Goal: Task Accomplishment & Management: Complete application form

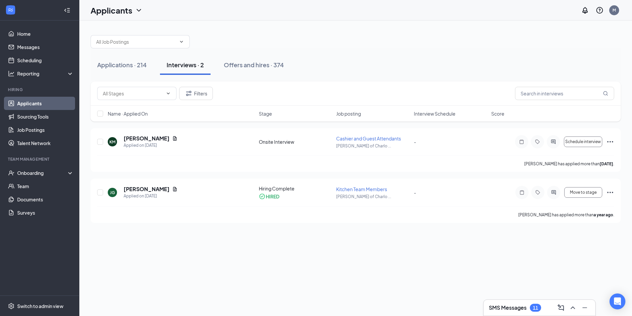
click at [193, 63] on div "Interviews · 2" at bounding box center [185, 65] width 37 height 8
click at [195, 64] on div "Interviews · 2" at bounding box center [185, 65] width 37 height 8
click at [32, 62] on link "Scheduling" at bounding box center [45, 60] width 57 height 13
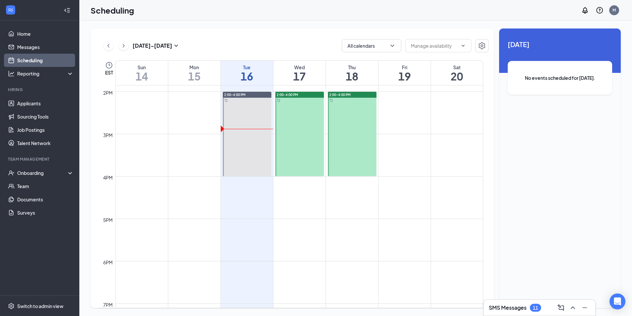
scroll to position [590, 0]
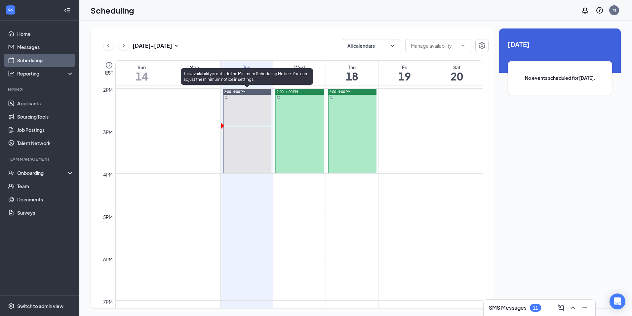
click at [254, 114] on div at bounding box center [247, 131] width 49 height 84
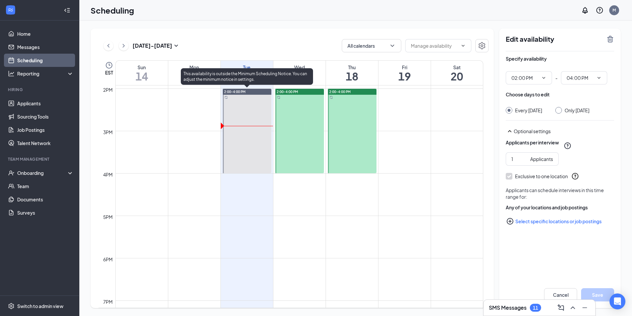
click at [225, 126] on div at bounding box center [247, 131] width 49 height 84
click at [236, 94] on div "2:00-4:00 PM" at bounding box center [247, 92] width 49 height 6
click at [236, 91] on span "2:00-4:00 PM" at bounding box center [234, 91] width 21 height 5
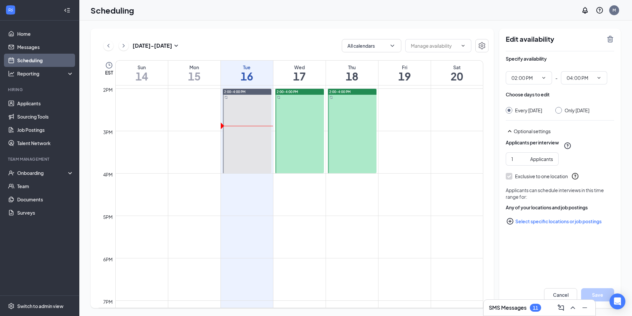
click at [241, 26] on div "Sep 14 - Sep 20 All calendars EST Sun 14 Mon 15 Tue 16 Wed 17 Thu 18 Fri 19 Sat…" at bounding box center [355, 168] width 553 height 295
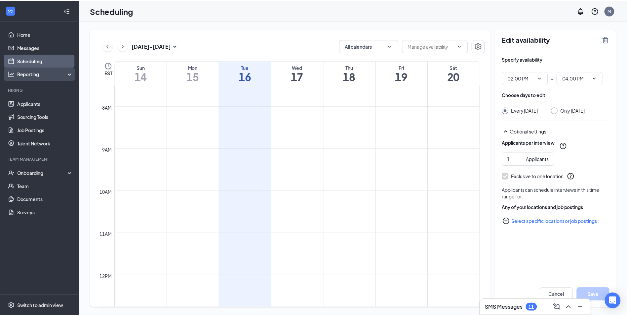
scroll to position [259, 0]
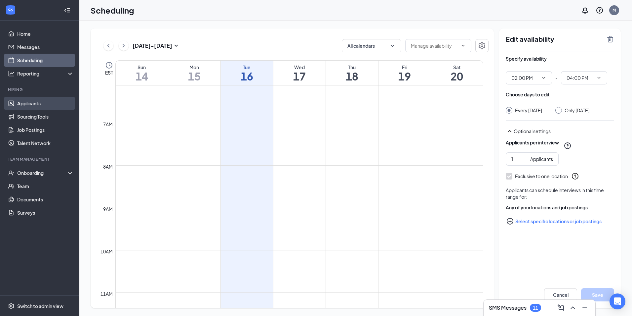
click at [39, 101] on link "Applicants" at bounding box center [45, 103] width 57 height 13
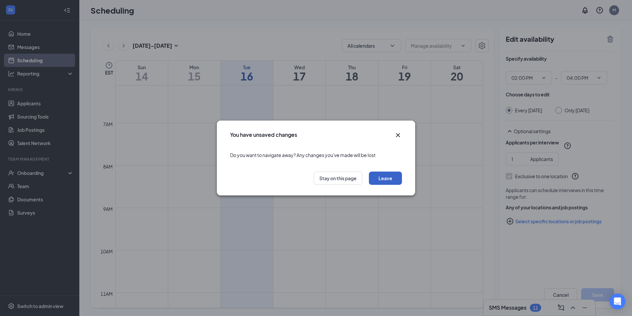
click at [398, 180] on button "Leave" at bounding box center [385, 177] width 33 height 13
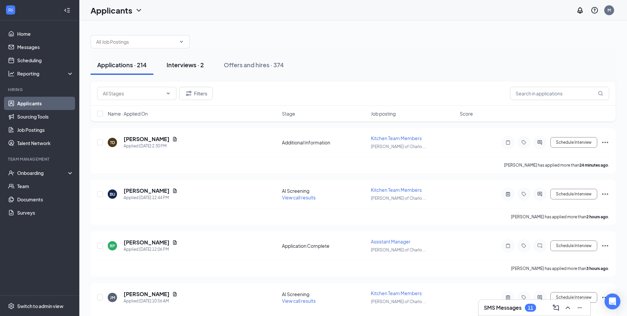
click at [196, 66] on div "Interviews · 2" at bounding box center [185, 65] width 37 height 8
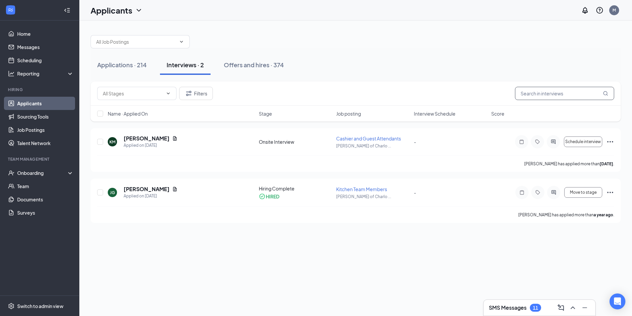
click at [541, 92] on input "text" at bounding box center [564, 93] width 99 height 13
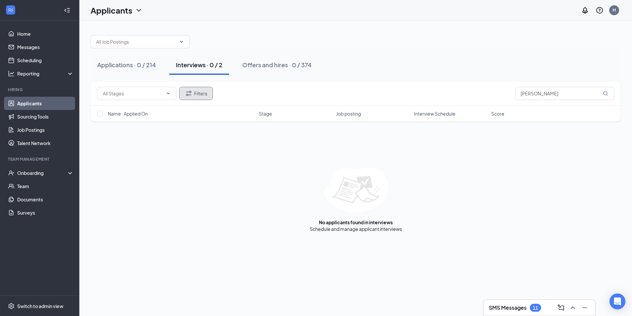
click at [194, 96] on button "Filters" at bounding box center [196, 93] width 34 height 13
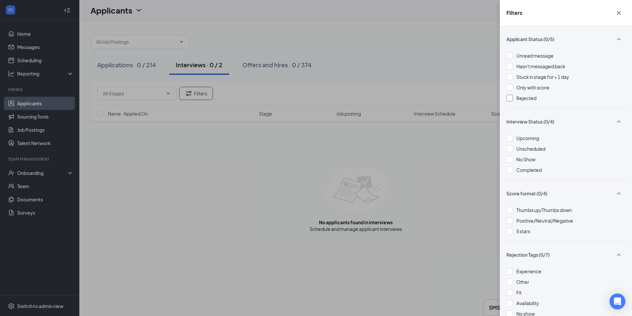
click at [518, 99] on span "Rejected" at bounding box center [527, 98] width 20 height 6
click at [406, 45] on div "Filters Applicant Status (1/5) Unread message Hasn't messaged back Stuck in sta…" at bounding box center [316, 158] width 632 height 316
click at [405, 46] on div "Filters Applicant Status (1/5) Unread message Hasn't messaged back Stuck in sta…" at bounding box center [316, 158] width 632 height 316
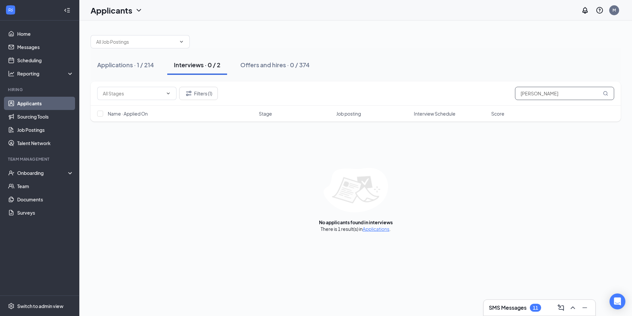
click at [572, 99] on input "demario" at bounding box center [564, 93] width 99 height 13
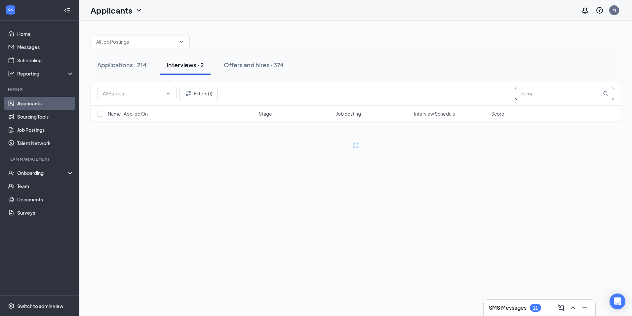
type input "dema"
click at [106, 62] on div "Applications · 214" at bounding box center [122, 65] width 50 height 8
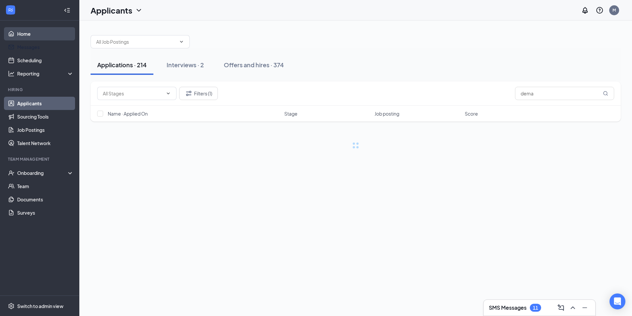
click at [29, 36] on link "Home" at bounding box center [45, 33] width 57 height 13
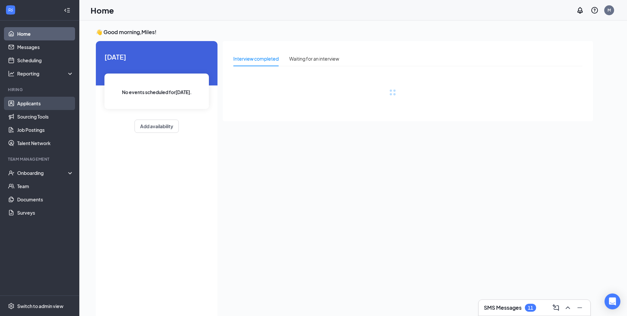
click at [44, 107] on link "Applicants" at bounding box center [45, 103] width 57 height 13
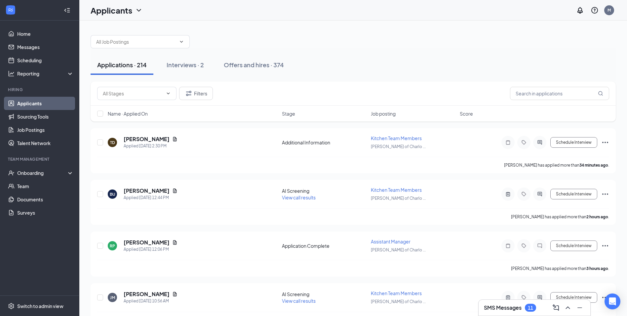
click at [145, 61] on div "Applications · 214" at bounding box center [122, 65] width 50 height 8
click at [131, 65] on div "Applications · 214" at bounding box center [122, 65] width 50 height 8
click at [177, 65] on div "Interviews · 2" at bounding box center [185, 65] width 37 height 8
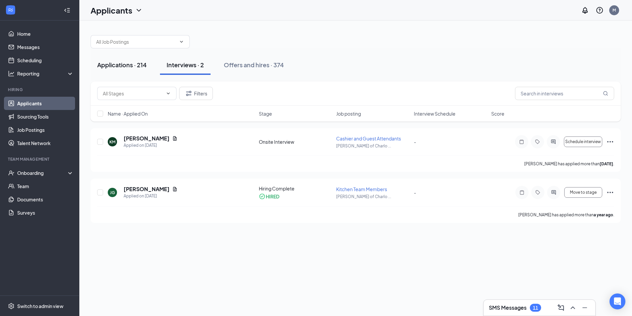
click at [108, 62] on div "Applications · 214" at bounding box center [122, 65] width 50 height 8
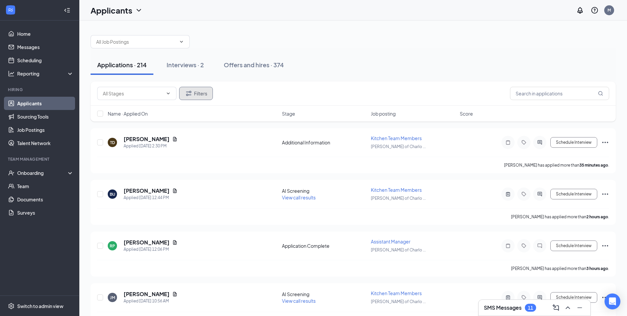
click at [198, 98] on button "Filters" at bounding box center [196, 93] width 34 height 13
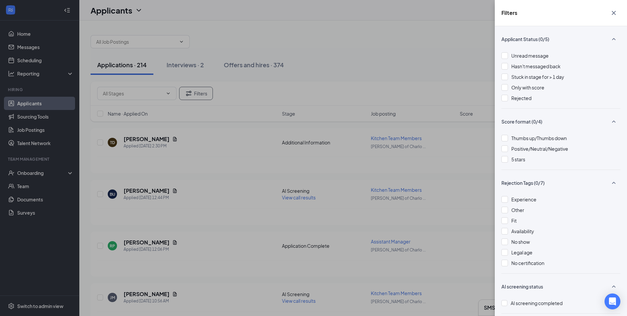
drag, startPoint x: 503, startPoint y: 99, endPoint x: 501, endPoint y: 103, distance: 3.6
click at [503, 99] on div at bounding box center [505, 98] width 7 height 7
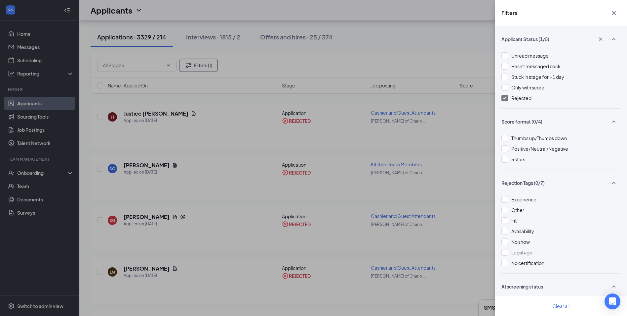
scroll to position [66, 0]
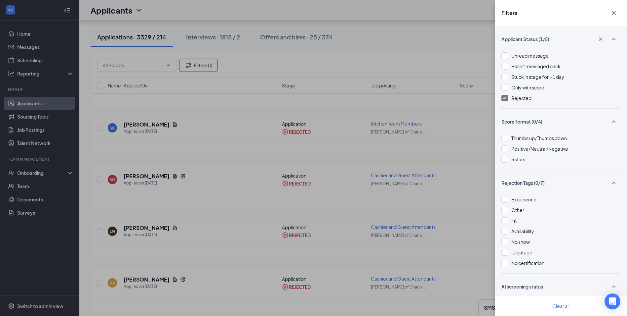
click at [442, 48] on div "Filters Applicant Status (1/5) Unread message Hasn't messaged back Stuck in sta…" at bounding box center [313, 158] width 627 height 316
click at [427, 46] on div "Filters Applicant Status (1/5) Unread message Hasn't messaged back Stuck in sta…" at bounding box center [313, 158] width 627 height 316
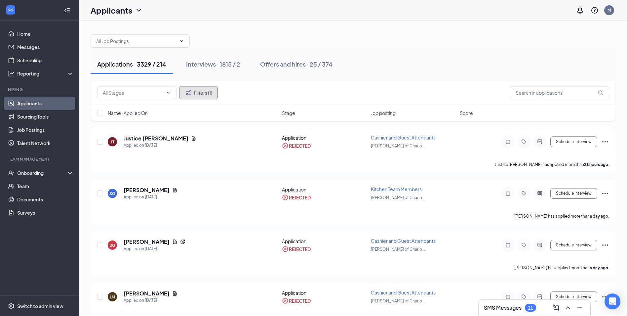
scroll to position [0, 0]
click at [196, 89] on button "Filters (1)" at bounding box center [198, 93] width 39 height 13
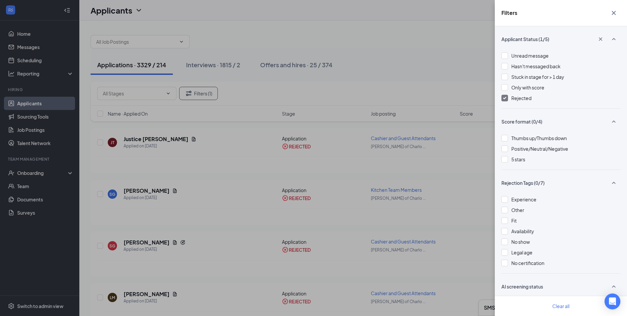
click at [513, 98] on span "Rejected" at bounding box center [522, 98] width 20 height 6
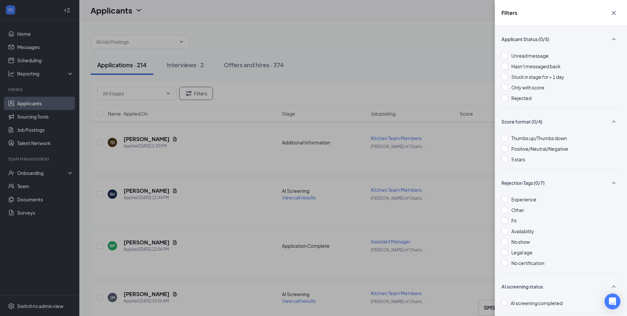
click at [439, 25] on div "Filters Applicant Status (0/5) Unread message Hasn't messaged back Stuck in sta…" at bounding box center [313, 158] width 627 height 316
click at [194, 68] on div "Filters Applicant Status (0/5) Unread message Hasn't messaged back Stuck in sta…" at bounding box center [313, 158] width 627 height 316
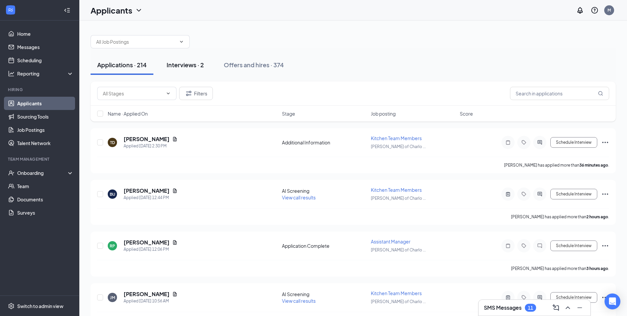
click at [194, 66] on div "Interviews · 2" at bounding box center [185, 65] width 37 height 8
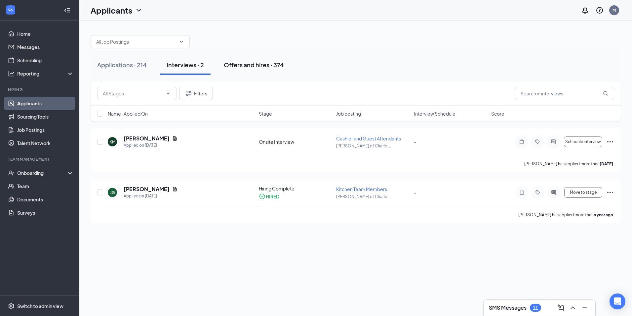
click at [240, 65] on div "Offers and hires · 374" at bounding box center [254, 65] width 60 height 8
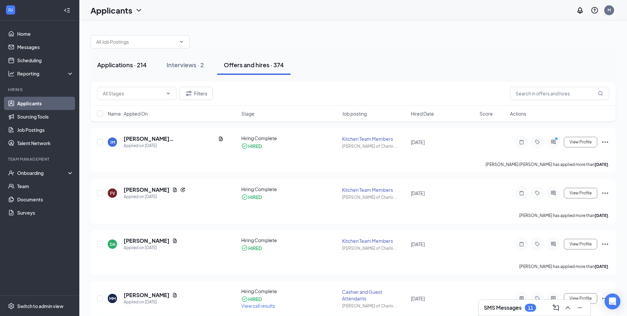
click at [142, 69] on button "Applications · 214" at bounding box center [122, 65] width 63 height 20
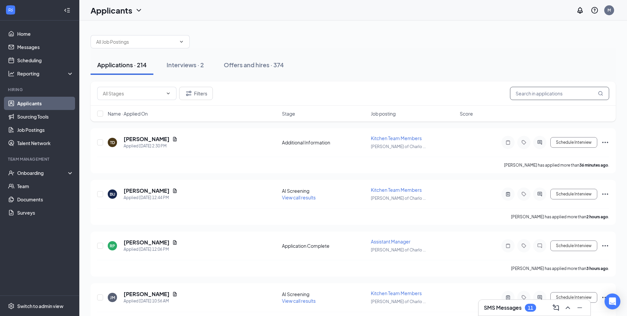
click at [533, 90] on input "text" at bounding box center [559, 93] width 99 height 13
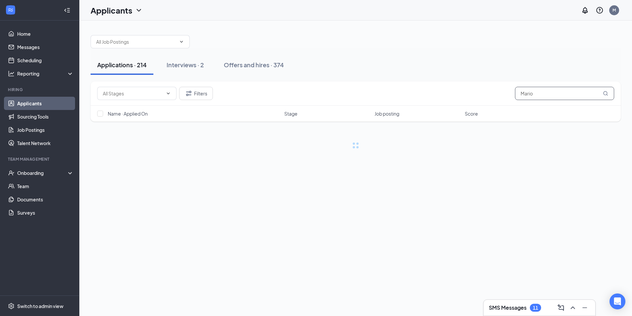
type input "Mario"
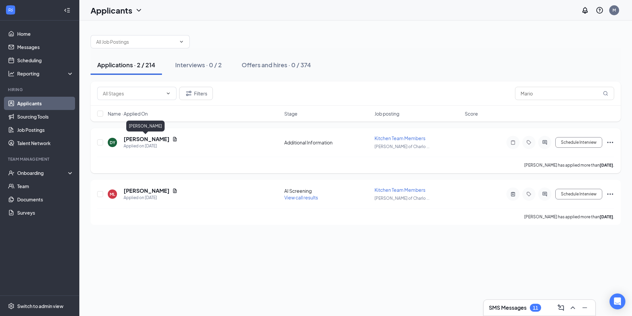
click at [145, 138] on h5 "[PERSON_NAME]" at bounding box center [147, 138] width 46 height 7
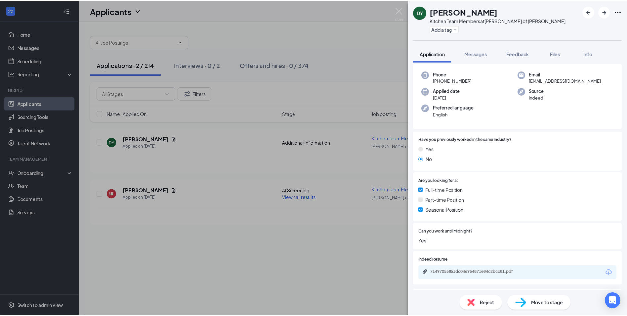
scroll to position [66, 0]
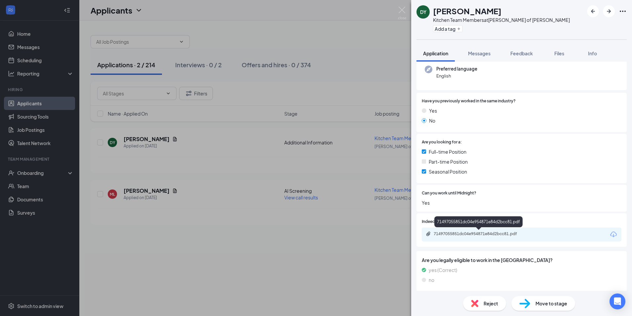
click at [495, 236] on div "71497055851dc04e954871e84d2bcc81.pdf" at bounding box center [480, 233] width 93 height 5
click at [262, 32] on div "DY [PERSON_NAME] Kitchen Team Members at [PERSON_NAME] of [PERSON_NAME] Add a t…" at bounding box center [316, 158] width 632 height 316
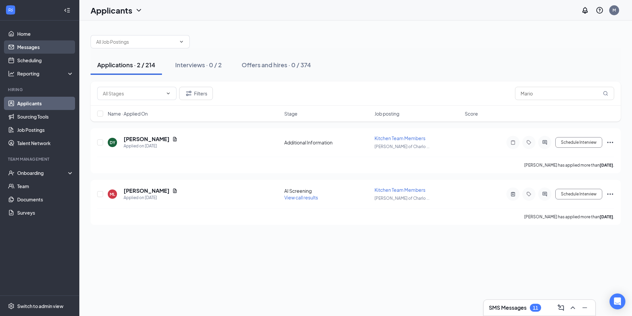
click at [34, 49] on link "Messages" at bounding box center [45, 46] width 57 height 13
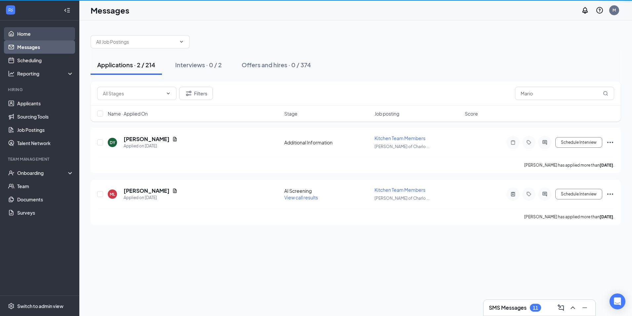
drag, startPoint x: 26, startPoint y: 27, endPoint x: 27, endPoint y: 31, distance: 4.0
click at [27, 28] on link "Home" at bounding box center [45, 33] width 57 height 13
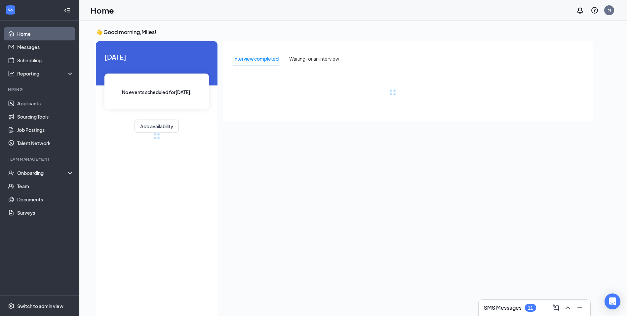
click at [29, 35] on link "Home" at bounding box center [45, 33] width 57 height 13
click at [34, 106] on link "Applicants" at bounding box center [45, 103] width 57 height 13
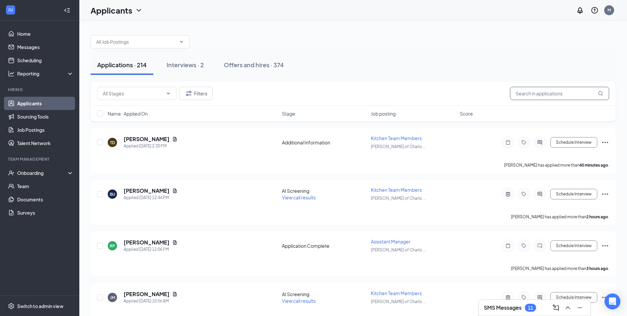
click at [519, 94] on input "text" at bounding box center [559, 93] width 99 height 13
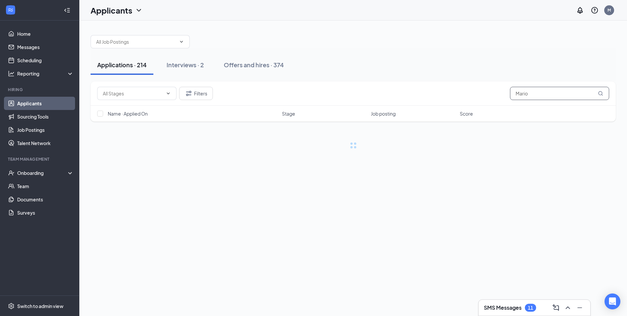
type input "Mario"
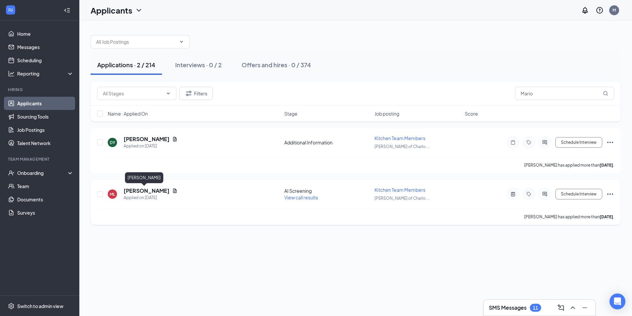
click at [134, 190] on h5 "[PERSON_NAME]" at bounding box center [147, 190] width 46 height 7
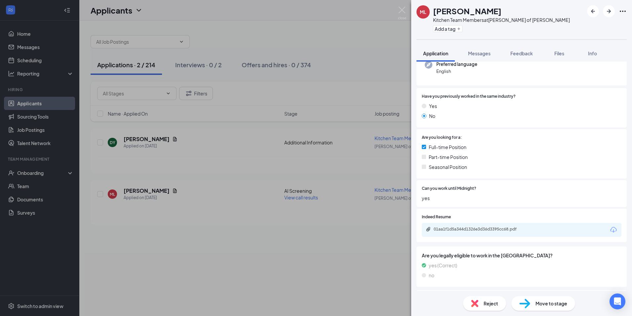
scroll to position [132, 0]
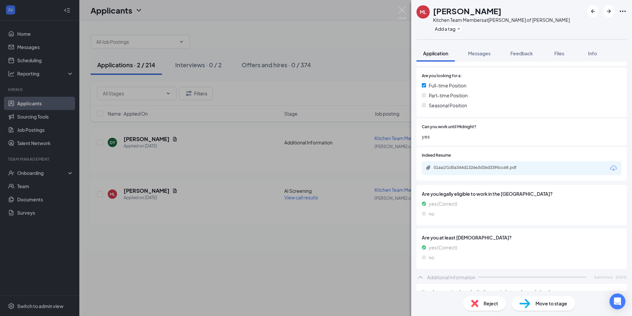
click at [542, 302] on span "Move to stage" at bounding box center [552, 302] width 32 height 7
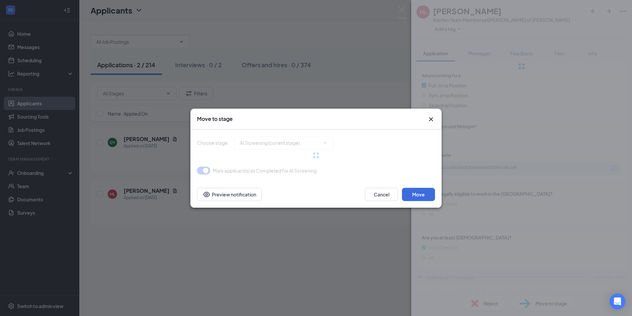
type input "Onsite Interview (next stage)"
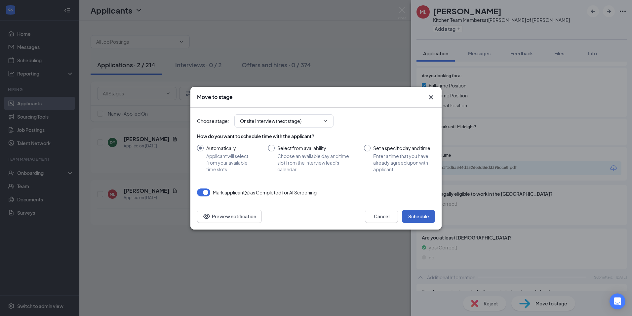
click at [409, 215] on button "Schedule" at bounding box center [418, 215] width 33 height 13
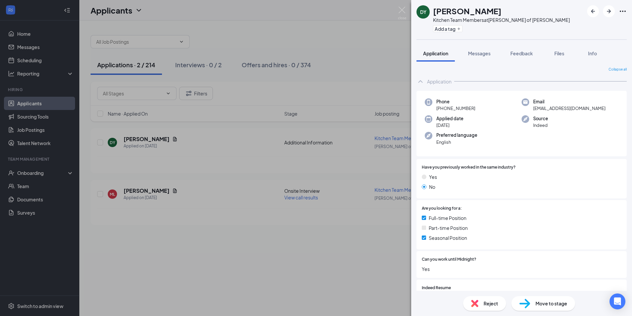
click at [403, 6] on div "DY [PERSON_NAME] Kitchen Team Members at [PERSON_NAME] of [PERSON_NAME] Add a t…" at bounding box center [316, 158] width 632 height 316
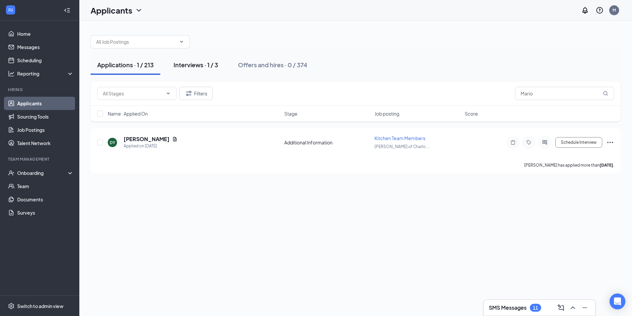
click at [193, 63] on div "Interviews · 1 / 3" at bounding box center [196, 65] width 45 height 8
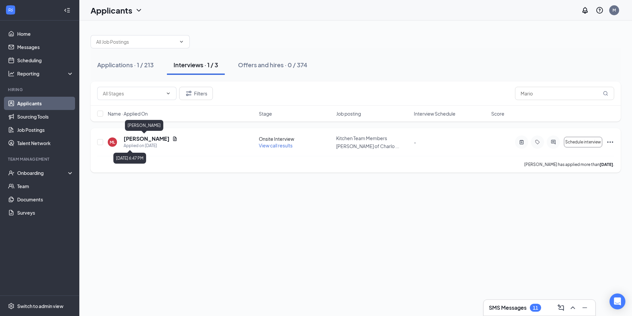
click at [143, 142] on div "Applied on [DATE]" at bounding box center [151, 145] width 54 height 7
click at [129, 138] on h5 "[PERSON_NAME]" at bounding box center [147, 138] width 46 height 7
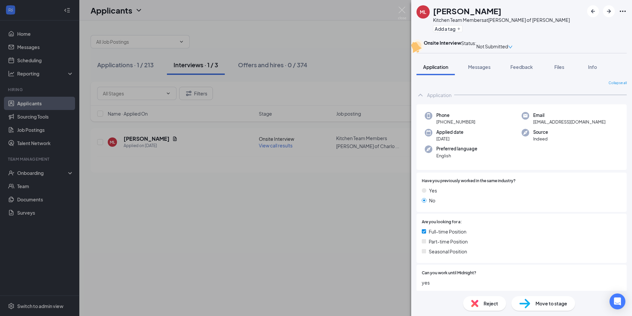
click at [550, 304] on span "Move to stage" at bounding box center [552, 302] width 32 height 7
type input "Hiring Complete (final stage)"
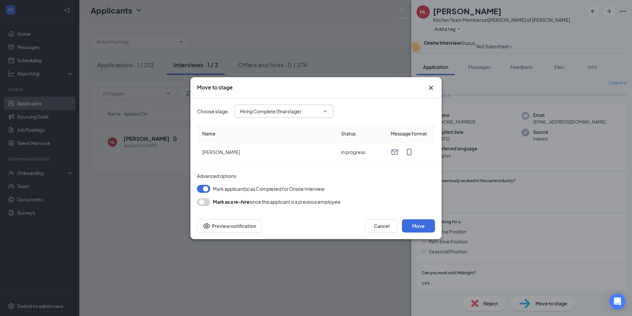
click at [324, 113] on icon "ChevronDown" at bounding box center [325, 110] width 5 height 5
click at [413, 228] on button "Move" at bounding box center [418, 225] width 33 height 13
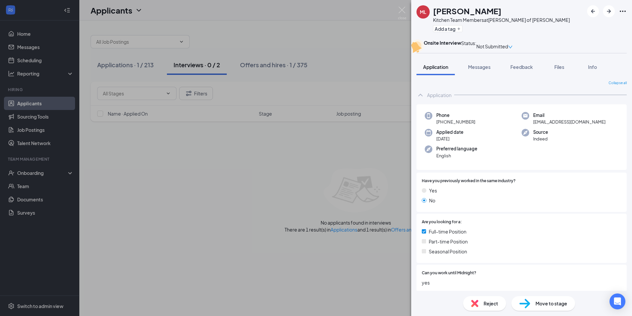
click at [408, 13] on div "ML [PERSON_NAME] Kitchen Team Members at [PERSON_NAME] of [PERSON_NAME] Add a t…" at bounding box center [316, 158] width 632 height 316
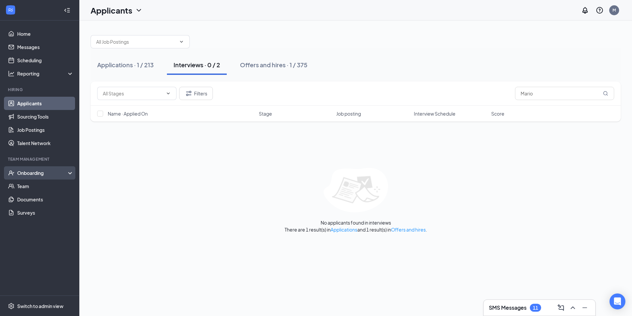
click at [18, 174] on div "Onboarding" at bounding box center [42, 172] width 51 height 7
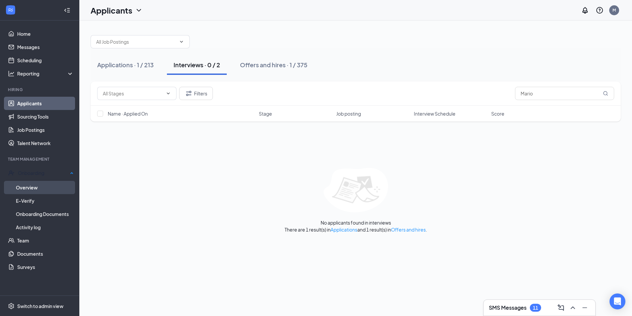
click at [33, 187] on link "Overview" at bounding box center [45, 187] width 58 height 13
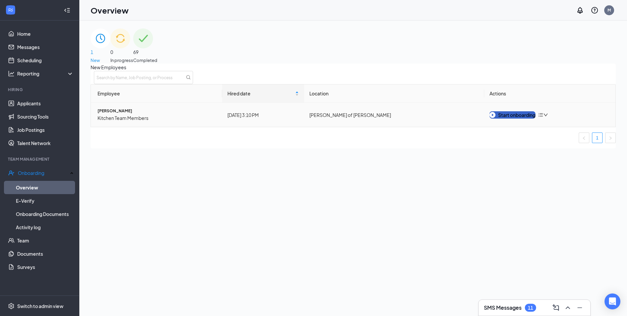
click at [510, 118] on div "Start onboarding" at bounding box center [513, 114] width 46 height 7
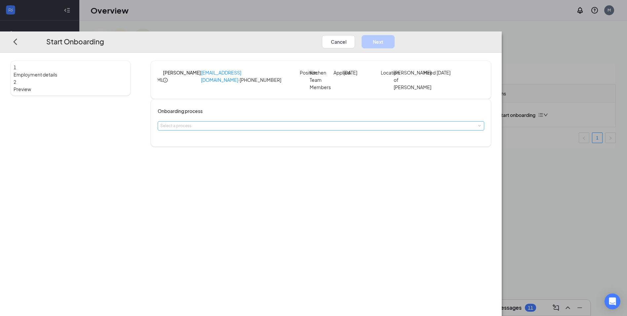
click at [321, 129] on div "Select a process" at bounding box center [319, 125] width 319 height 7
click at [271, 193] on span "Front of House Onboarding" at bounding box center [249, 190] width 52 height 5
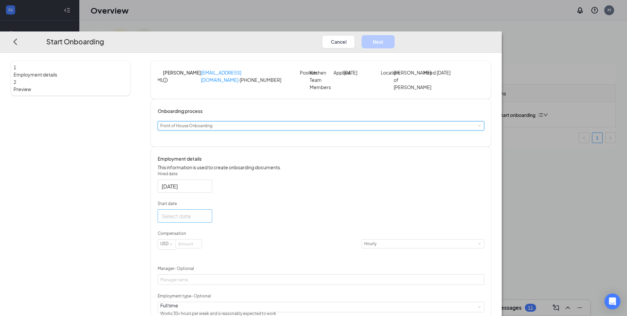
click at [207, 220] on input "Start date" at bounding box center [184, 216] width 45 height 8
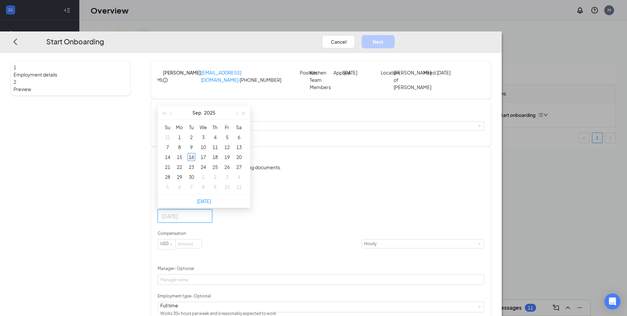
type input "[DATE]"
click at [195, 161] on div "16" at bounding box center [192, 157] width 8 height 8
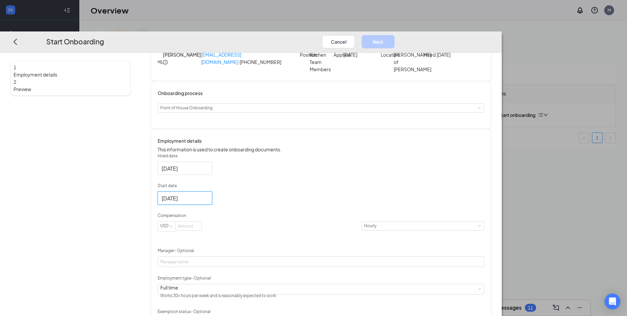
scroll to position [33, 0]
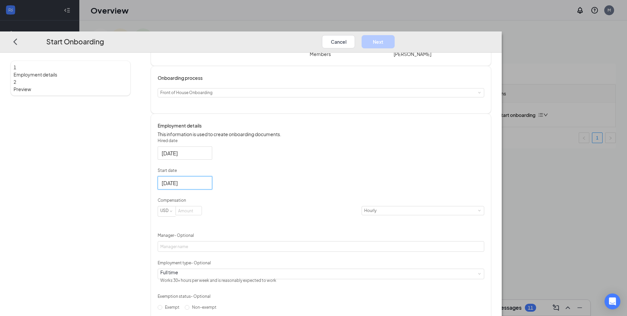
click at [264, 206] on div "Compensation" at bounding box center [321, 201] width 327 height 9
click at [202, 215] on input at bounding box center [189, 210] width 26 height 9
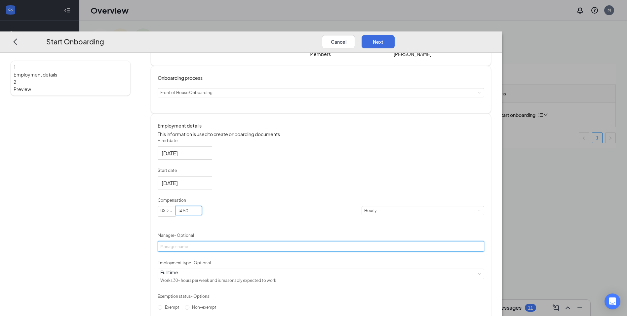
type input "14.5"
click at [285, 252] on input "Manager - Optional" at bounding box center [321, 246] width 327 height 11
click at [255, 252] on input "MILES" at bounding box center [321, 246] width 327 height 11
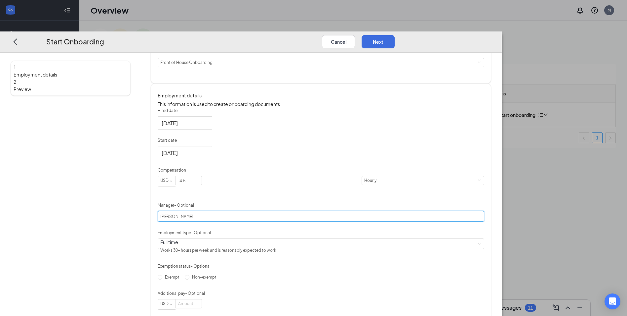
type input "[PERSON_NAME]"
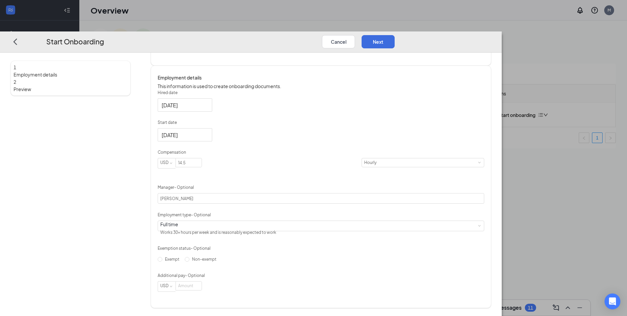
click at [415, 166] on div "Hired date [DATE] Start date [DATE] [DATE] Su Mo Tu We Th Fr Sa 31 1 2 3 4 5 6 …" at bounding box center [321, 191] width 327 height 202
click at [190, 261] on input "Non-exempt" at bounding box center [187, 259] width 5 height 5
radio input "true"
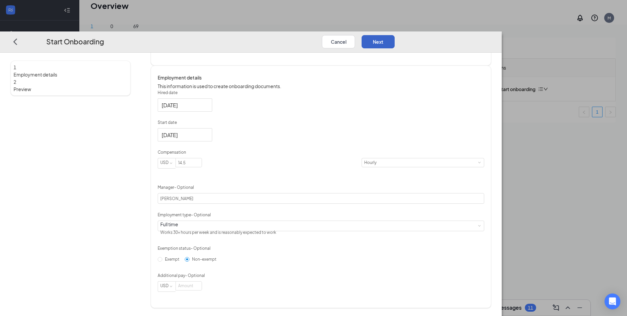
click at [395, 35] on button "Next" at bounding box center [378, 41] width 33 height 13
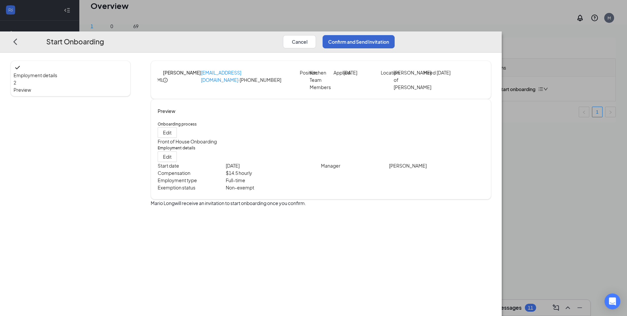
scroll to position [0, 0]
click at [395, 35] on button "Confirm and Send Invitation" at bounding box center [359, 41] width 72 height 13
